Goal: Information Seeking & Learning: Learn about a topic

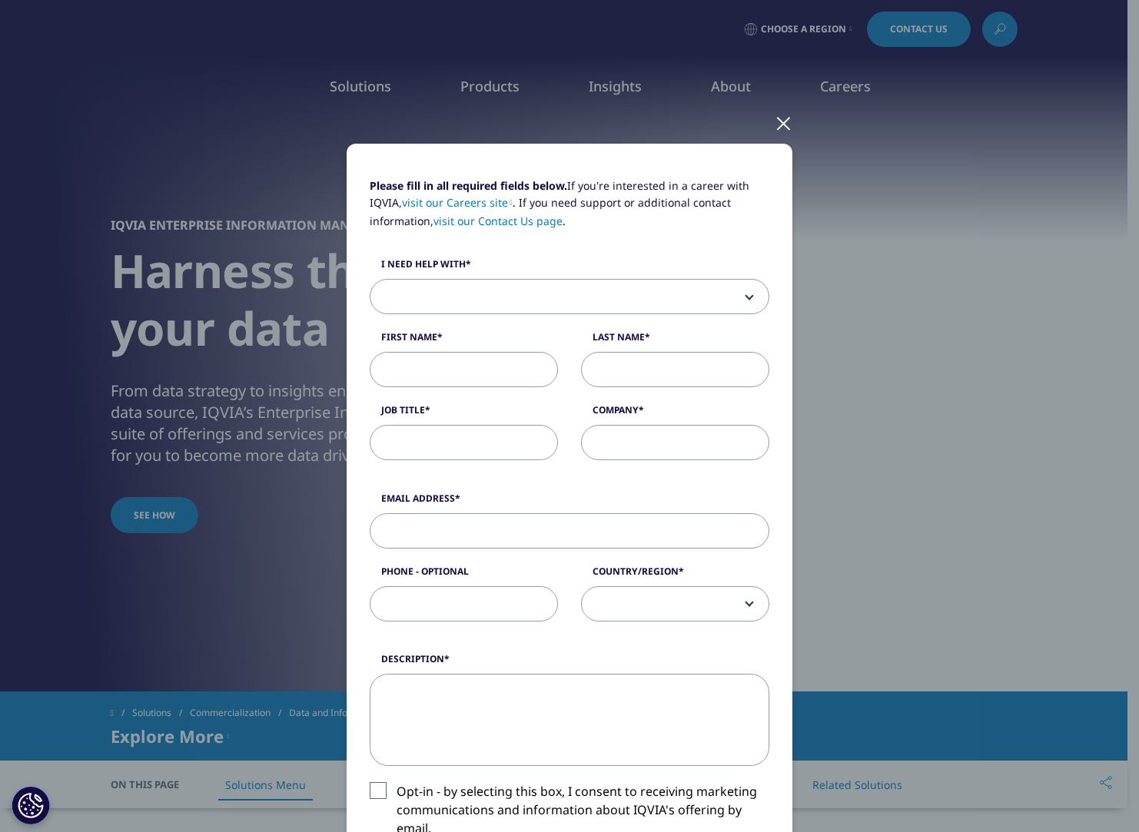
click at [776, 118] on div at bounding box center [784, 122] width 18 height 42
